Goal: Task Accomplishment & Management: Manage account settings

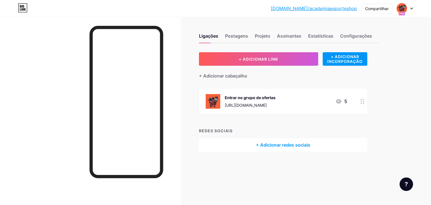
click at [258, 104] on font "[URL][DOMAIN_NAME]" at bounding box center [246, 105] width 42 height 5
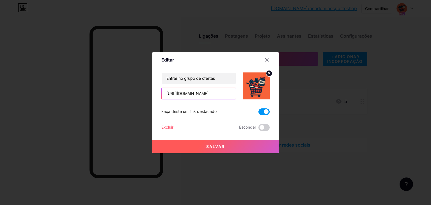
click at [193, 94] on input "[URL][DOMAIN_NAME]" at bounding box center [199, 93] width 74 height 11
paste input "[URL][DOMAIN_NAME]"
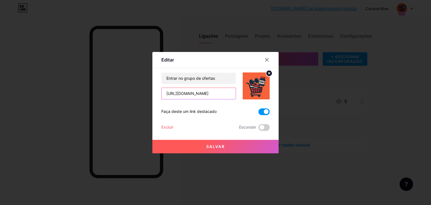
type input "[URL][DOMAIN_NAME]"
click at [229, 148] on button "Salvar" at bounding box center [215, 146] width 126 height 13
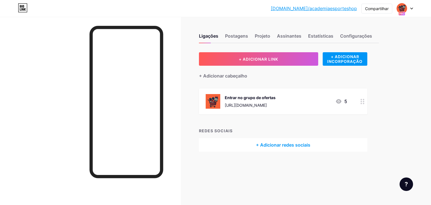
click at [267, 104] on font "[URL][DOMAIN_NAME]" at bounding box center [246, 105] width 42 height 5
click at [266, 112] on span at bounding box center [263, 111] width 11 height 7
click at [258, 113] on input "checkbox" at bounding box center [258, 113] width 0 height 0
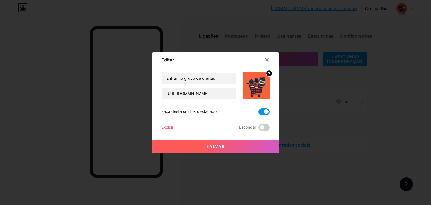
click at [218, 144] on font "Salvar" at bounding box center [215, 146] width 19 height 5
